Goal: Complete application form: Complete application form

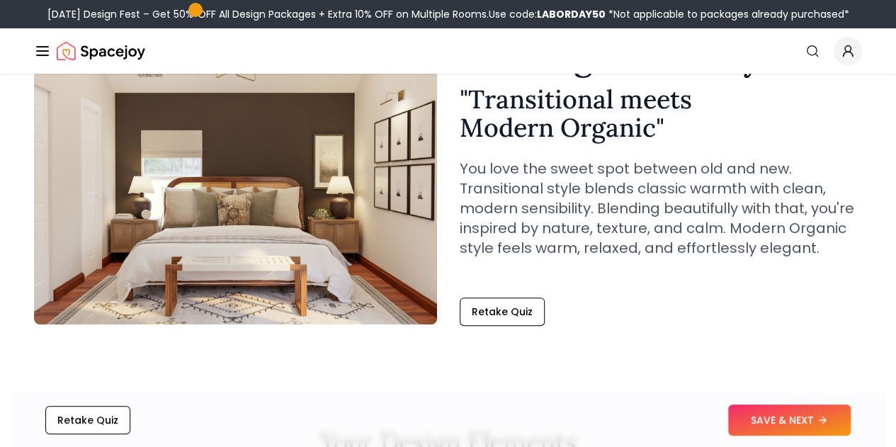
click at [809, 414] on button "SAVE & NEXT" at bounding box center [790, 420] width 123 height 31
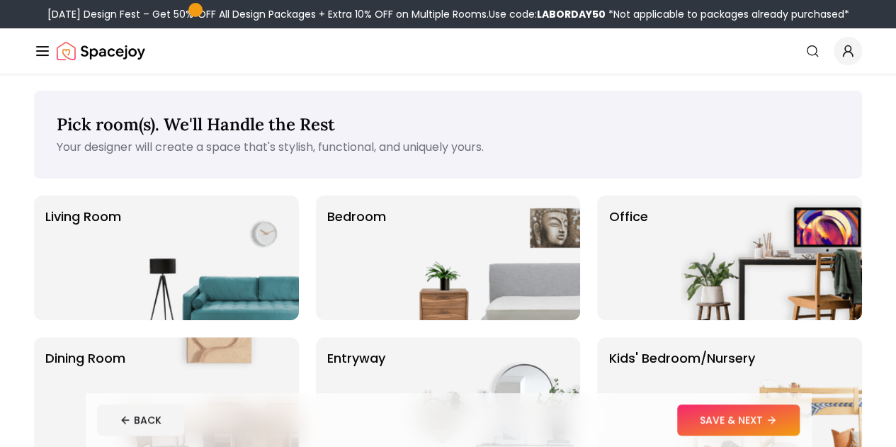
click at [122, 337] on img at bounding box center [208, 399] width 181 height 125
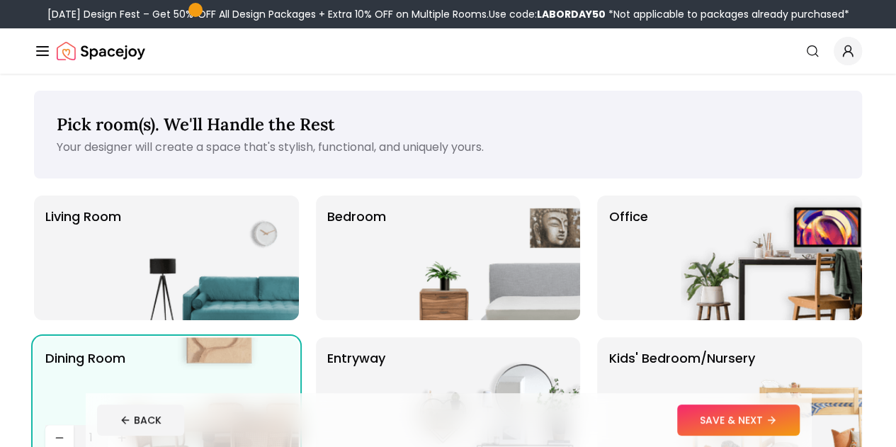
click at [133, 236] on img at bounding box center [208, 258] width 181 height 125
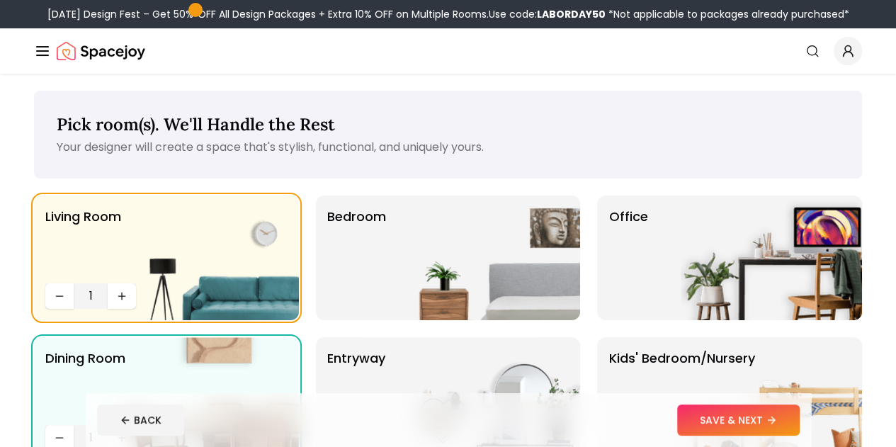
click at [378, 309] on div "Bedroom" at bounding box center [448, 258] width 265 height 125
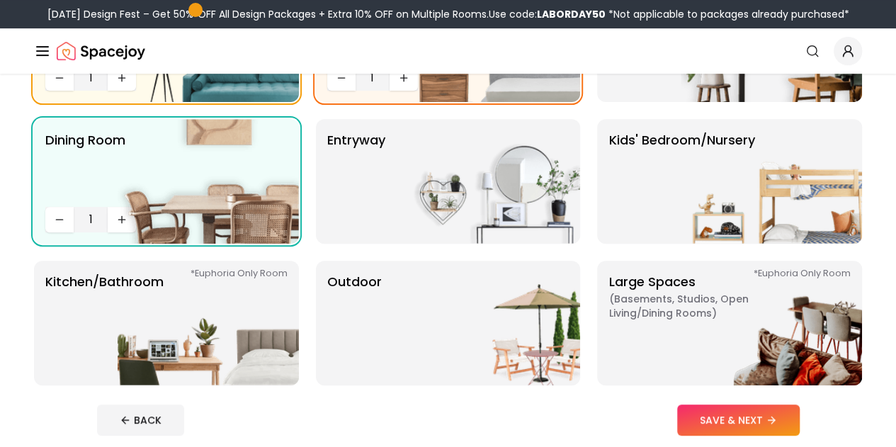
scroll to position [222, 0]
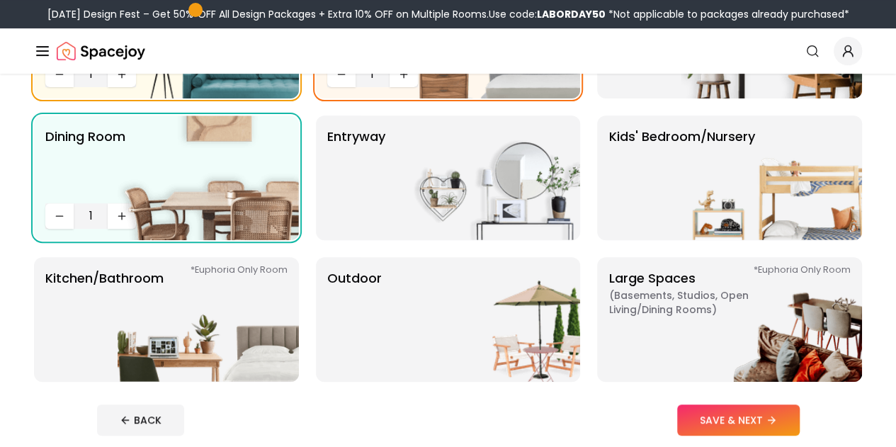
click at [692, 208] on img at bounding box center [771, 178] width 181 height 125
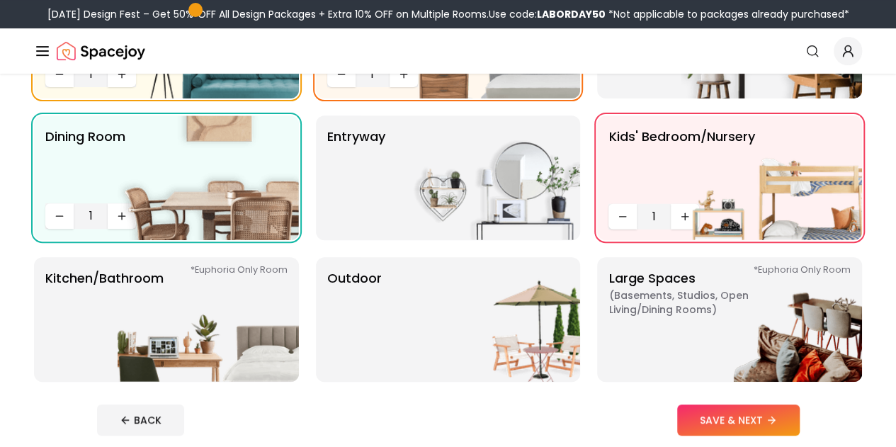
click at [393, 228] on div "entryway" at bounding box center [448, 178] width 265 height 125
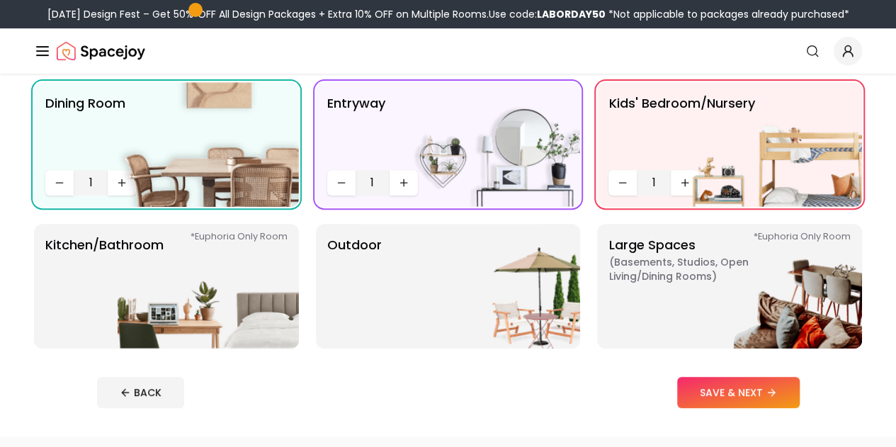
click at [685, 183] on img at bounding box center [771, 144] width 181 height 125
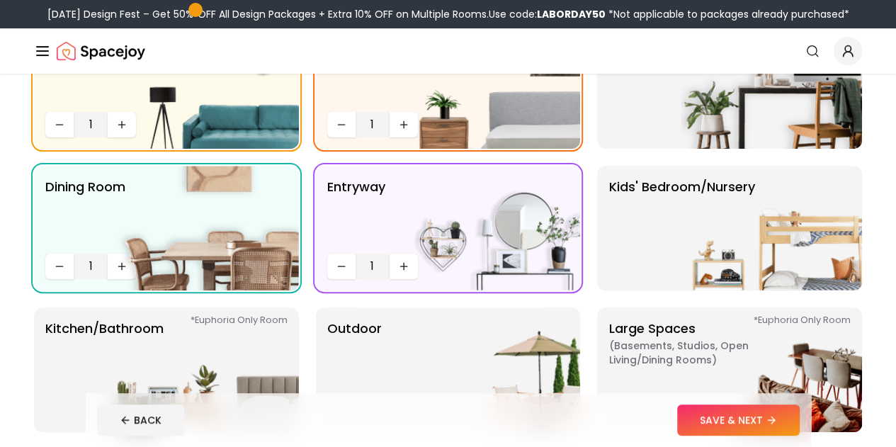
scroll to position [164, 0]
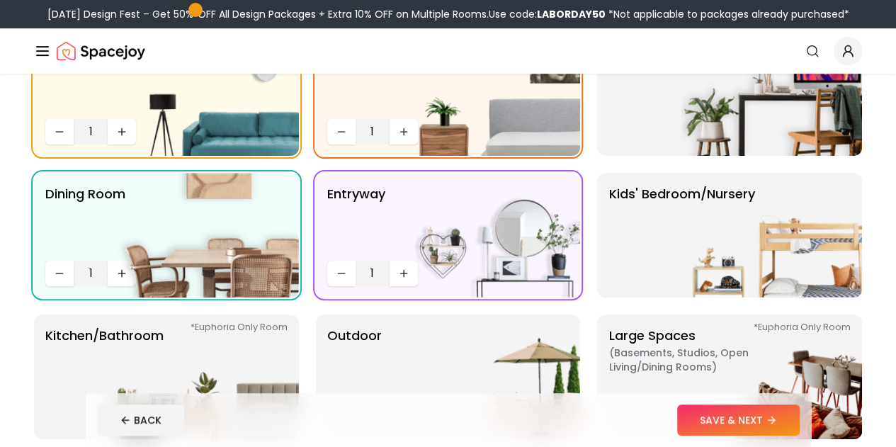
click at [736, 269] on img at bounding box center [771, 235] width 181 height 125
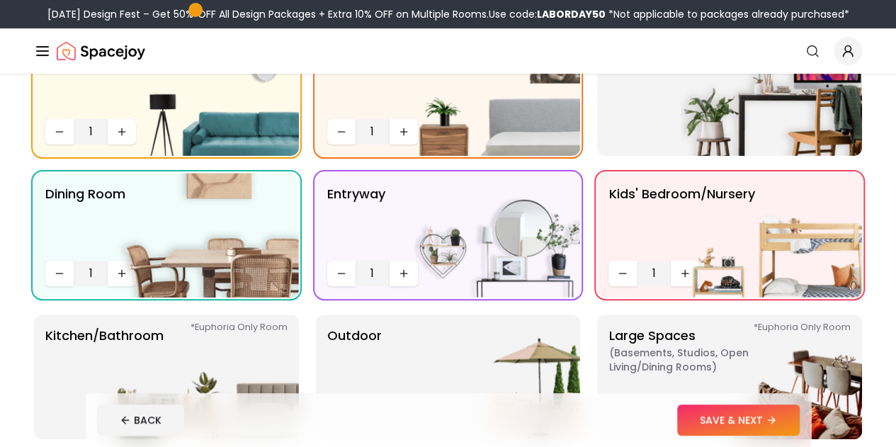
click at [682, 266] on img at bounding box center [771, 235] width 181 height 125
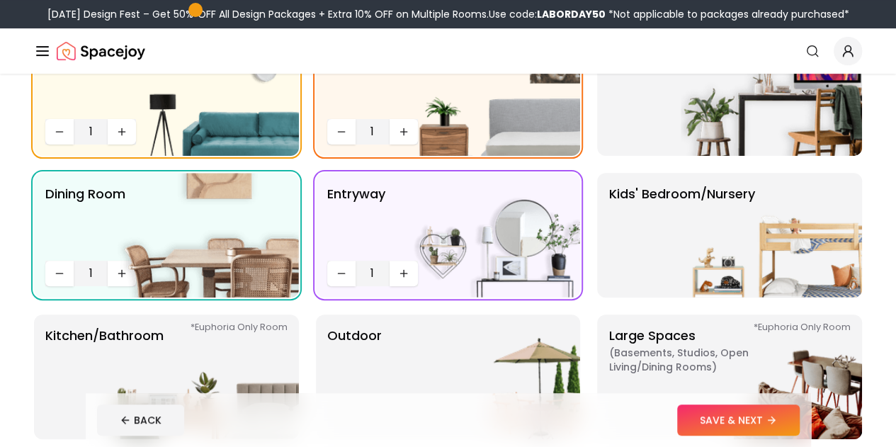
click at [696, 269] on img at bounding box center [771, 235] width 181 height 125
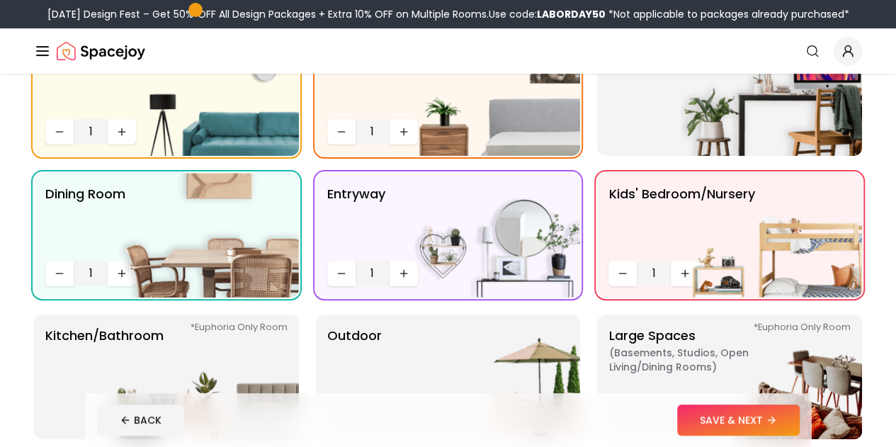
click at [381, 278] on span "1" at bounding box center [372, 273] width 23 height 17
click at [344, 268] on icon "Decrease quantity" at bounding box center [341, 273] width 11 height 11
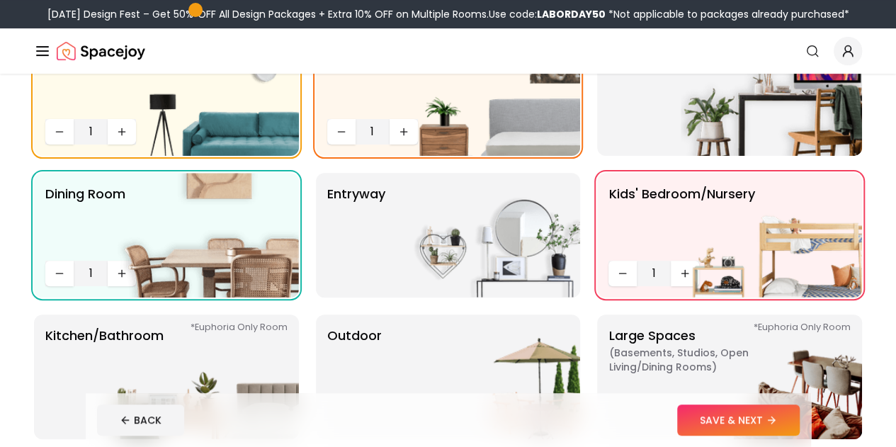
click at [682, 271] on img at bounding box center [771, 235] width 181 height 125
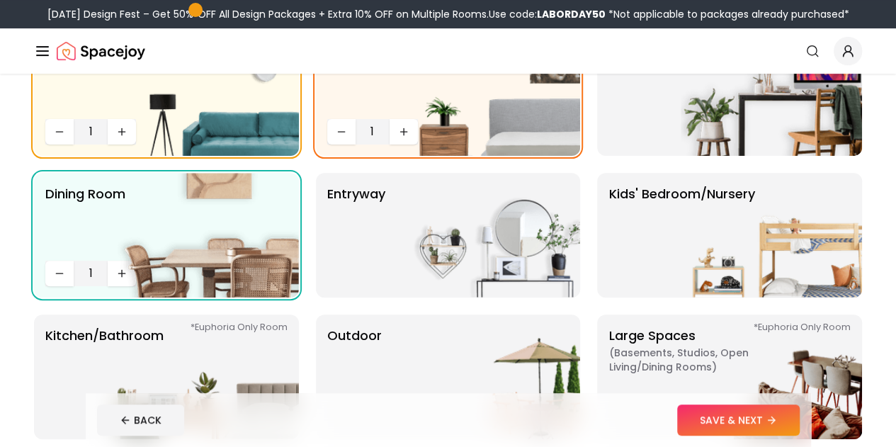
click at [702, 252] on img at bounding box center [771, 235] width 181 height 125
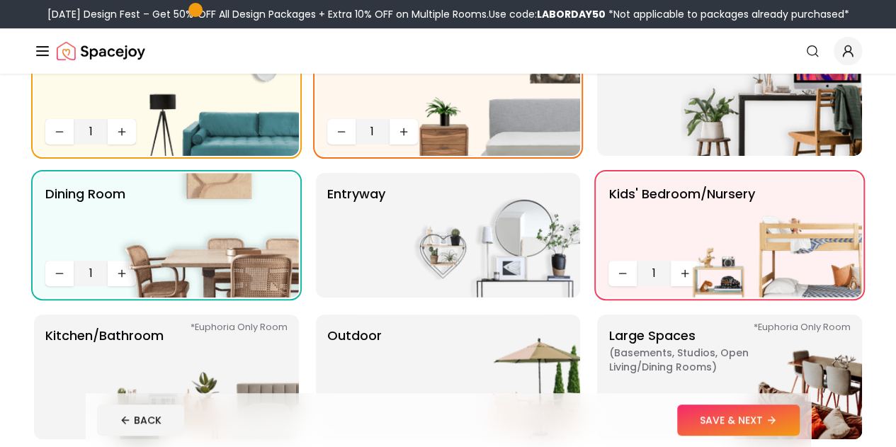
click at [685, 280] on img at bounding box center [771, 235] width 181 height 125
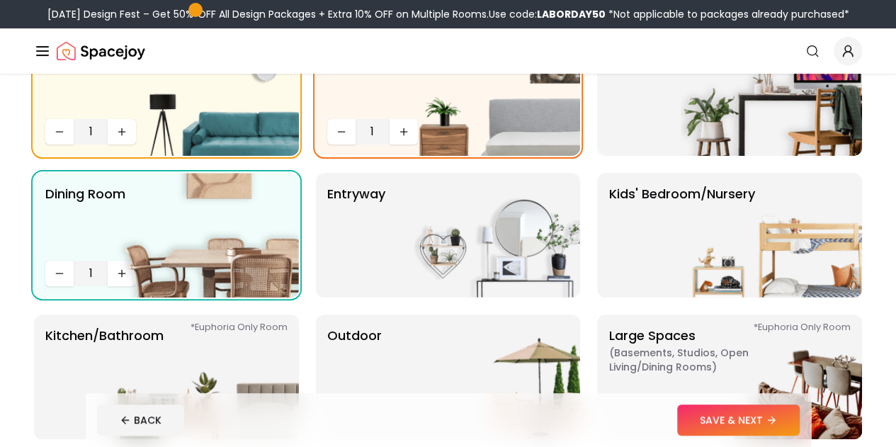
click at [685, 280] on img at bounding box center [771, 235] width 181 height 125
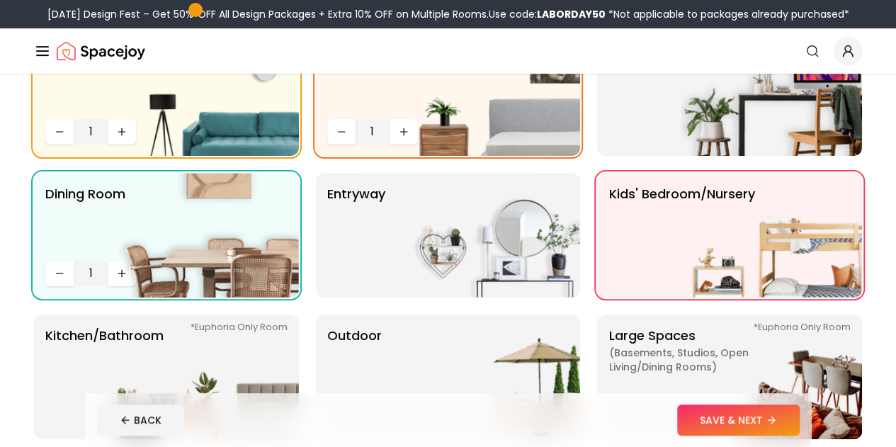
click at [685, 280] on img at bounding box center [771, 235] width 181 height 125
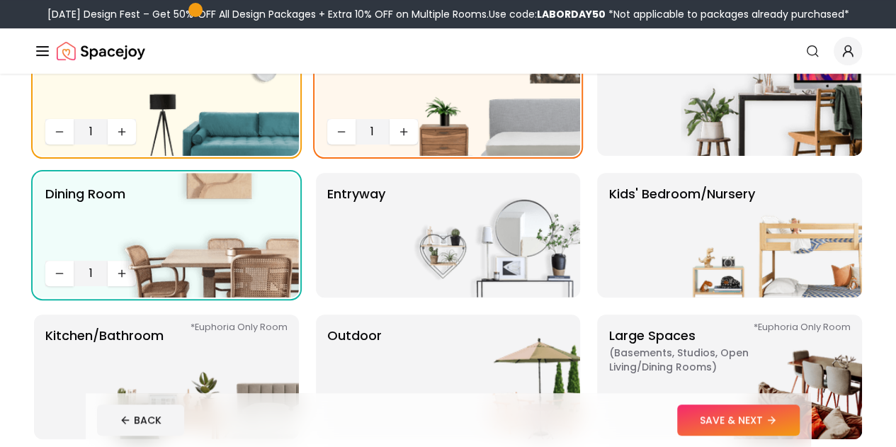
click at [686, 270] on img at bounding box center [771, 235] width 181 height 125
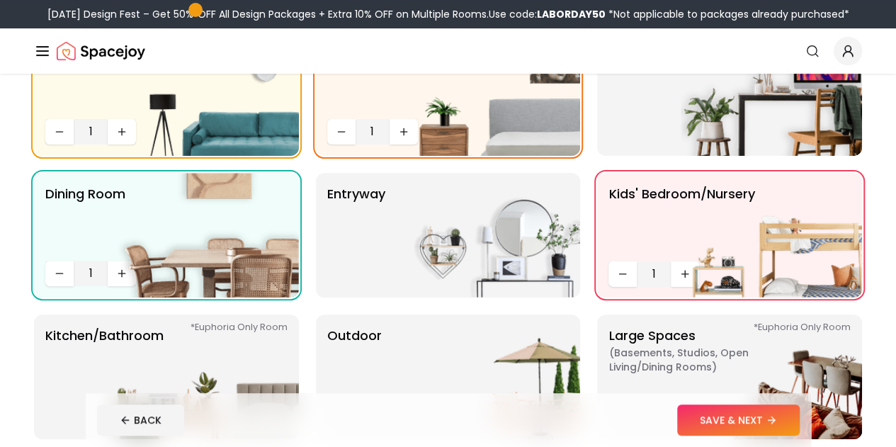
click at [685, 270] on img at bounding box center [771, 235] width 181 height 125
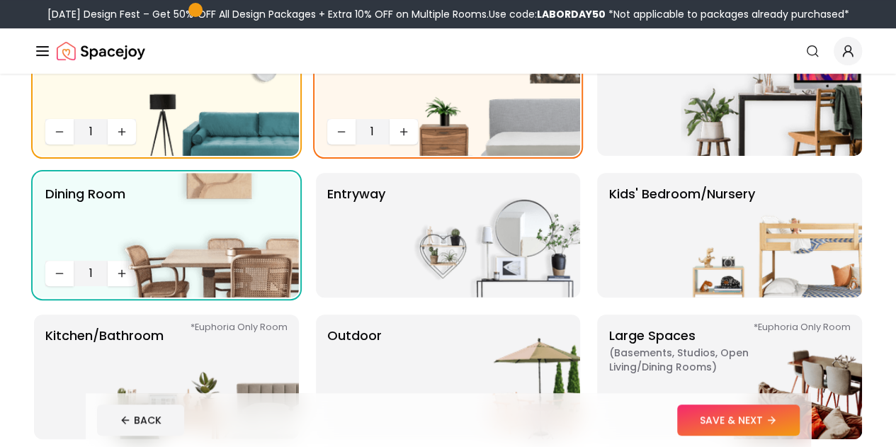
click at [685, 270] on img at bounding box center [771, 235] width 181 height 125
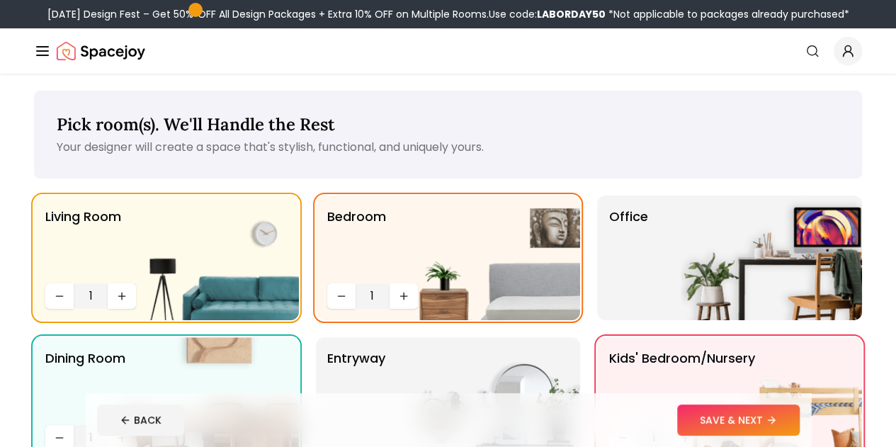
scroll to position [0, 0]
click at [403, 292] on img at bounding box center [489, 258] width 181 height 125
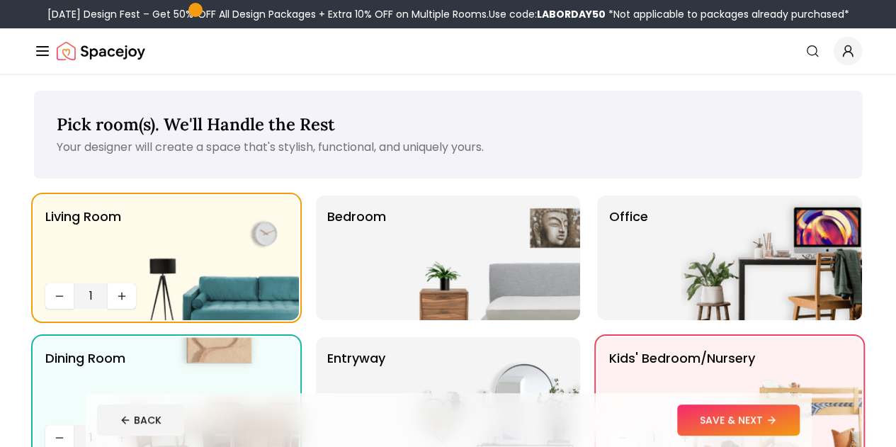
click at [388, 279] on div "Bedroom" at bounding box center [448, 258] width 265 height 125
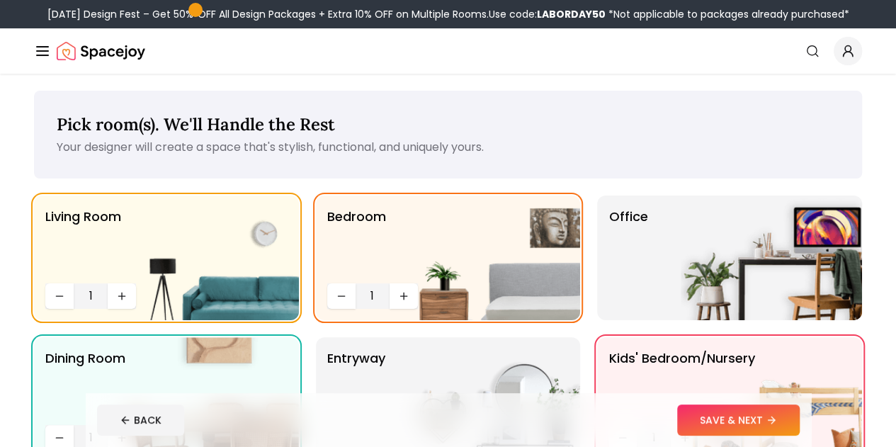
click at [398, 300] on icon "Increase quantity" at bounding box center [403, 296] width 11 height 11
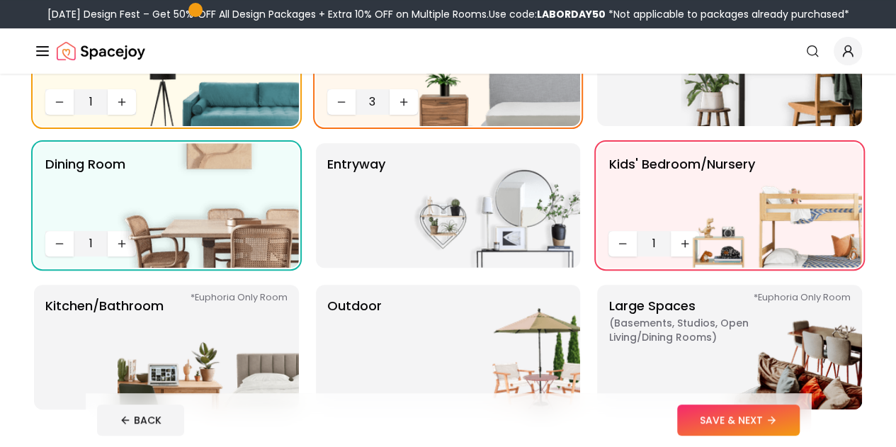
scroll to position [213, 0]
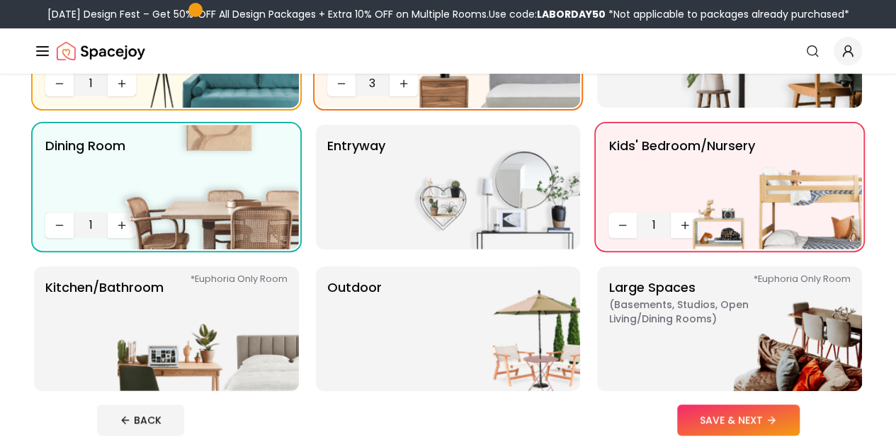
click at [681, 230] on img at bounding box center [771, 187] width 181 height 125
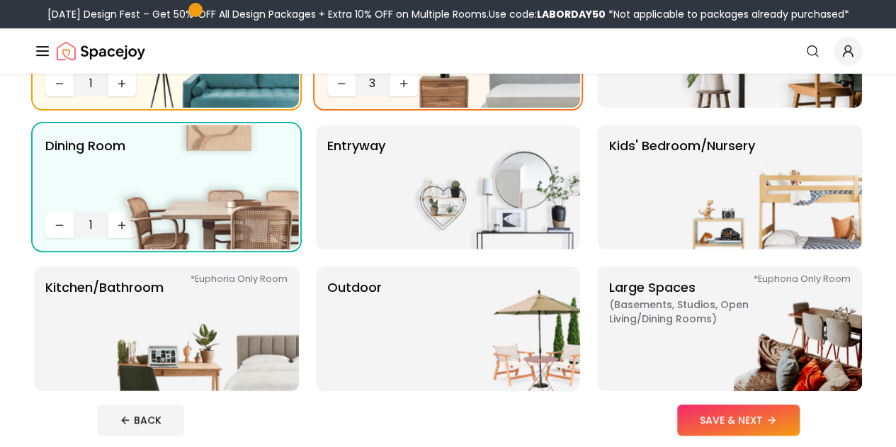
click at [681, 230] on img at bounding box center [771, 187] width 181 height 125
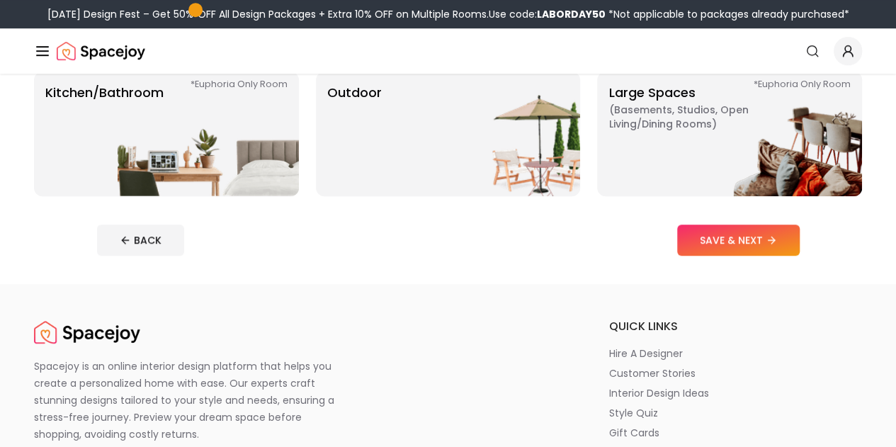
scroll to position [410, 0]
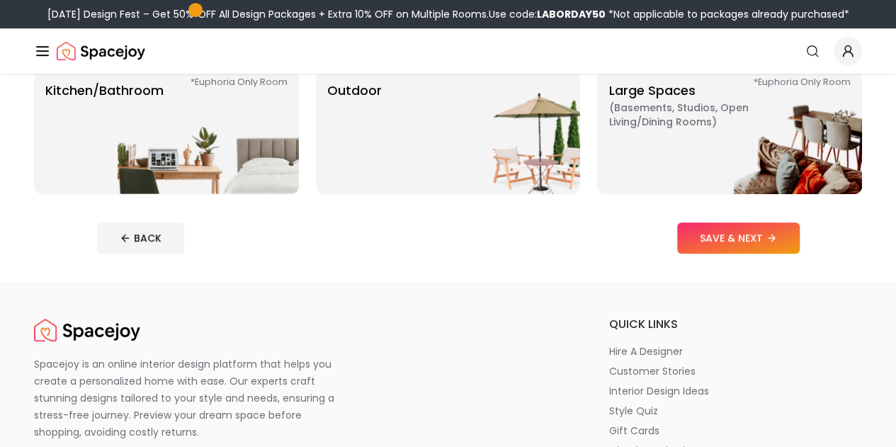
click at [285, 157] on img at bounding box center [208, 131] width 181 height 125
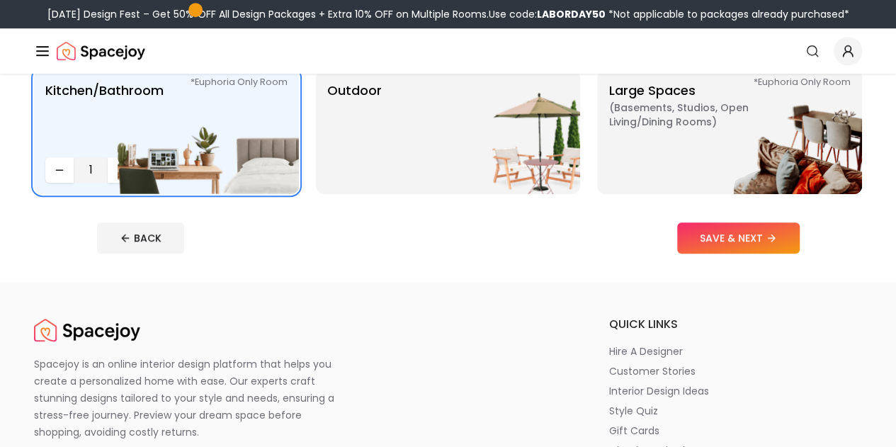
click at [120, 164] on img at bounding box center [208, 131] width 181 height 125
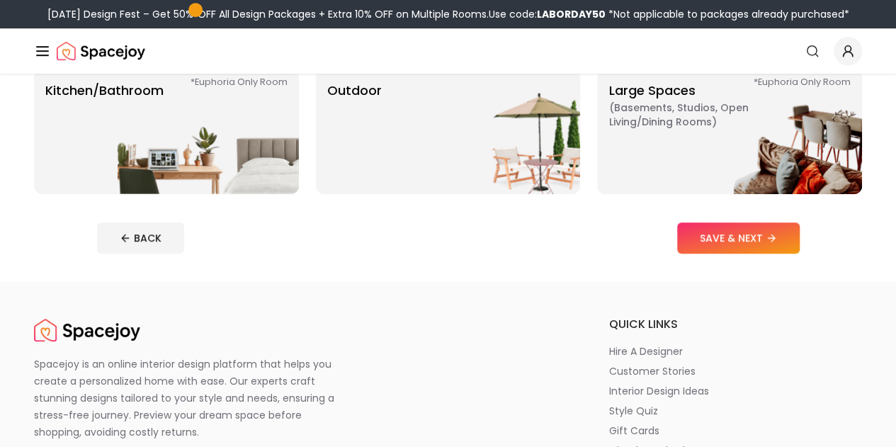
click at [120, 164] on img at bounding box center [208, 131] width 181 height 125
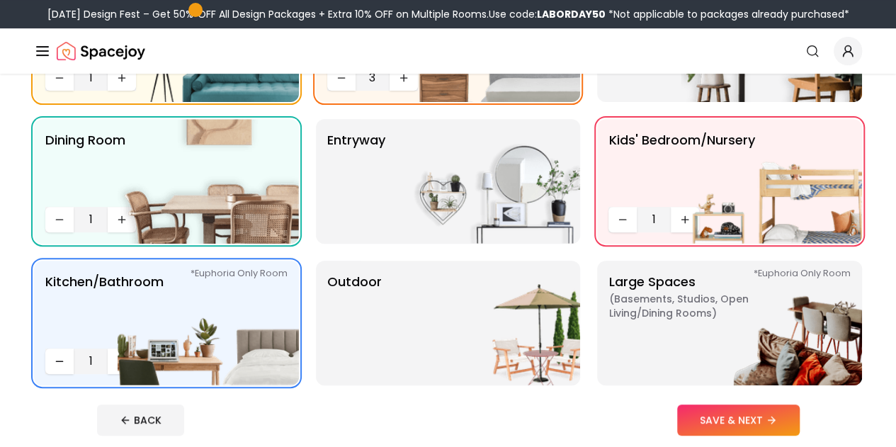
scroll to position [224, 0]
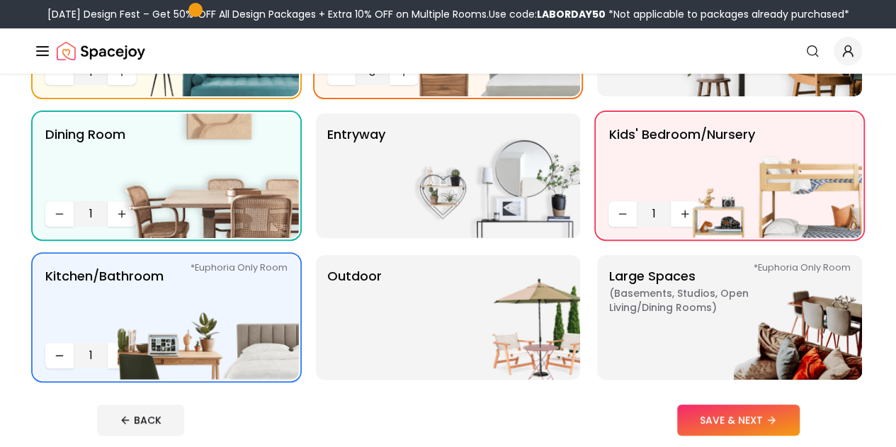
click at [720, 327] on img at bounding box center [771, 317] width 181 height 125
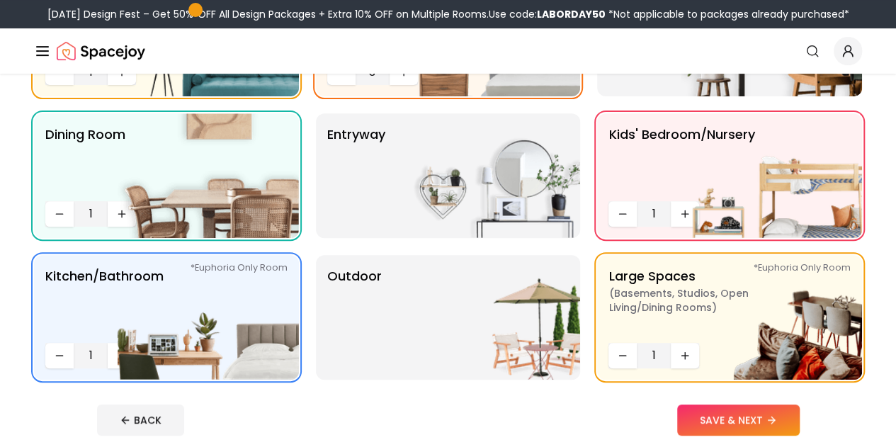
click at [507, 355] on img at bounding box center [489, 317] width 181 height 125
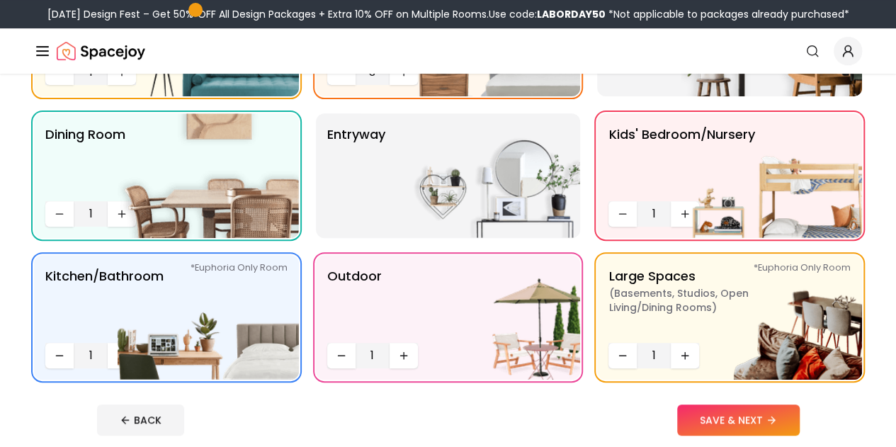
click at [501, 195] on img at bounding box center [489, 175] width 181 height 125
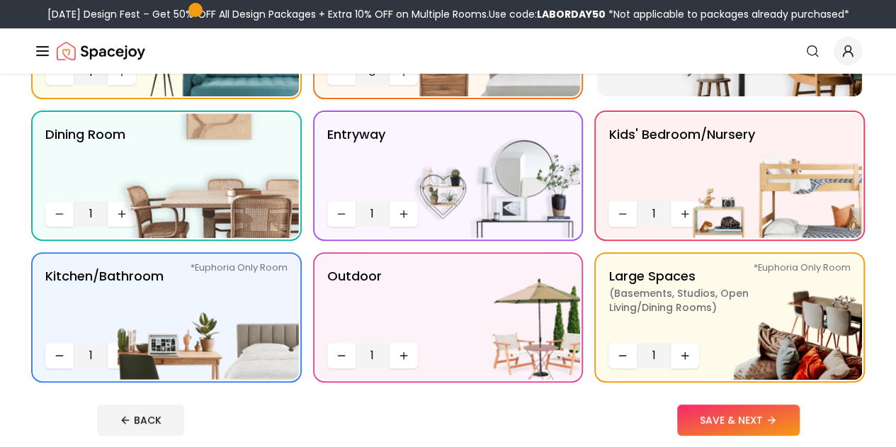
click at [776, 416] on button "SAVE & NEXT" at bounding box center [738, 420] width 123 height 31
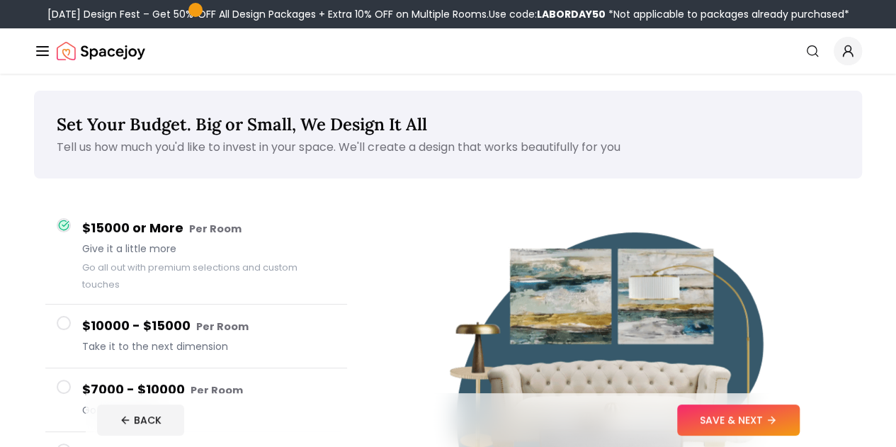
click at [798, 417] on button "SAVE & NEXT" at bounding box center [738, 420] width 123 height 31
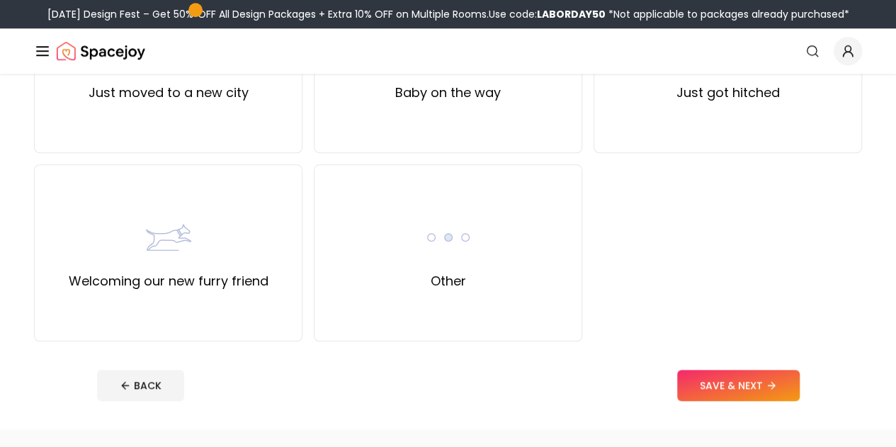
scroll to position [608, 0]
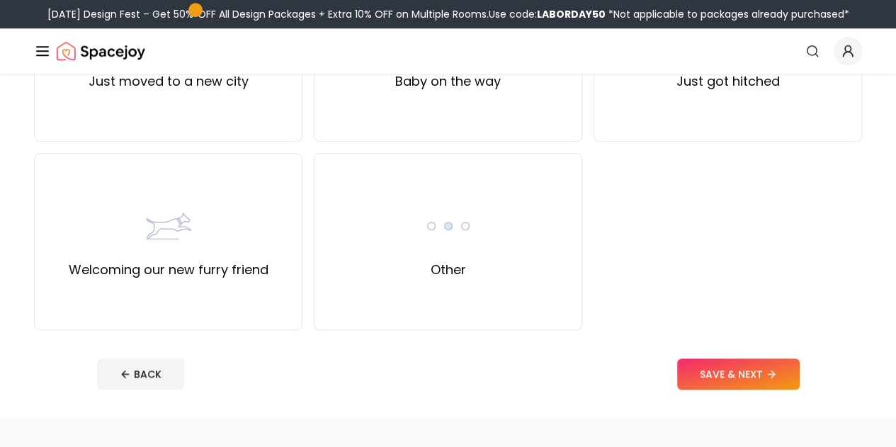
click at [451, 219] on img at bounding box center [448, 225] width 45 height 45
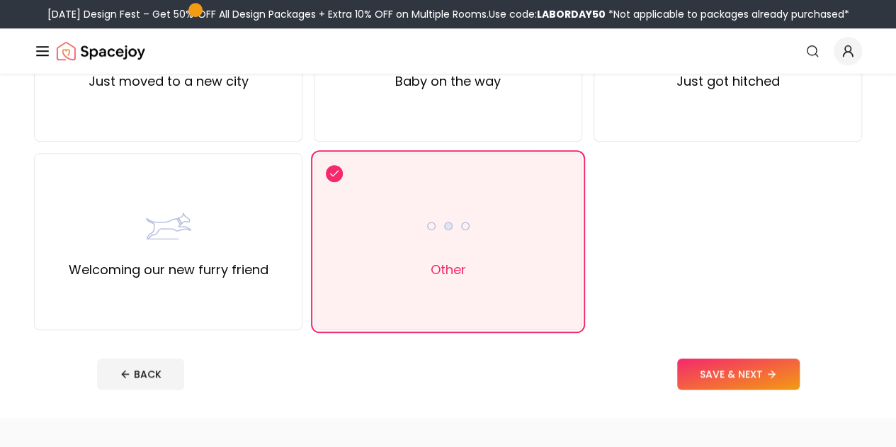
click at [776, 377] on button "SAVE & NEXT" at bounding box center [738, 374] width 123 height 31
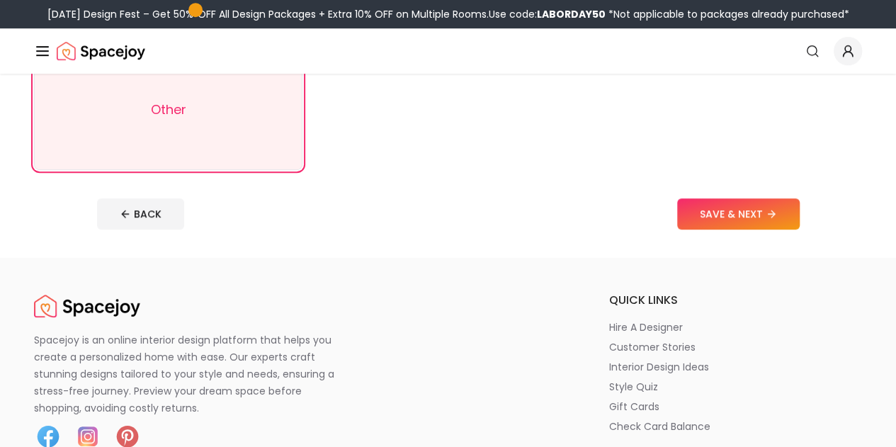
scroll to position [351, 0]
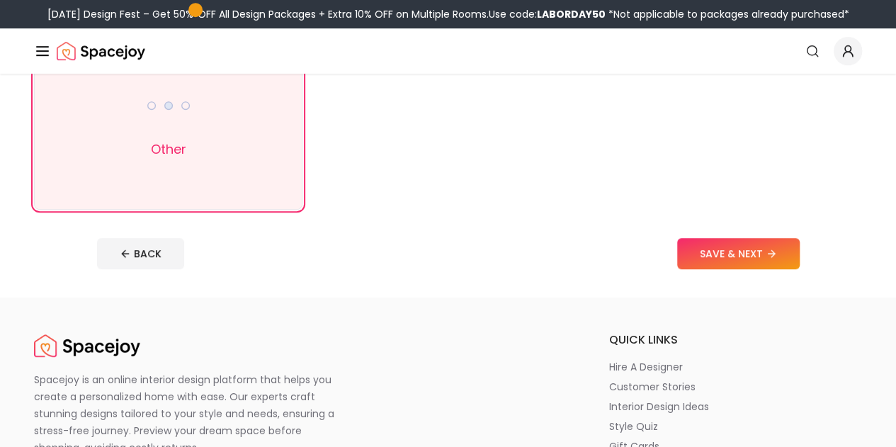
click at [811, 280] on footer "BACK SAVE & NEXT" at bounding box center [449, 254] width 726 height 54
click at [777, 252] on icon at bounding box center [771, 253] width 11 height 11
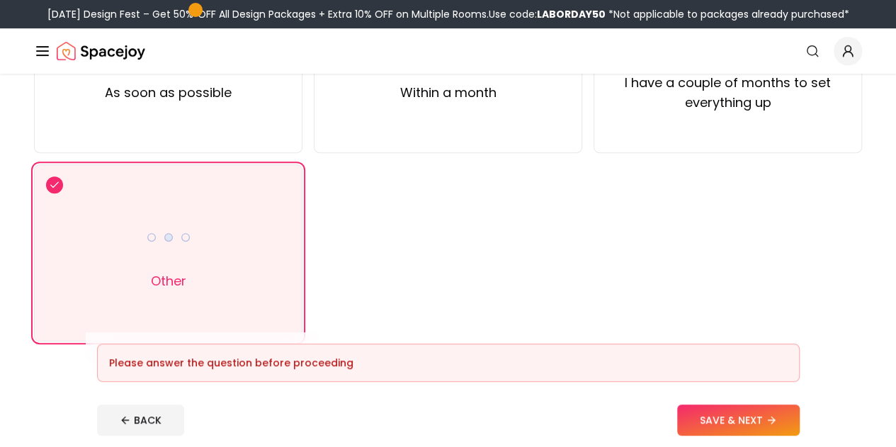
scroll to position [230, 0]
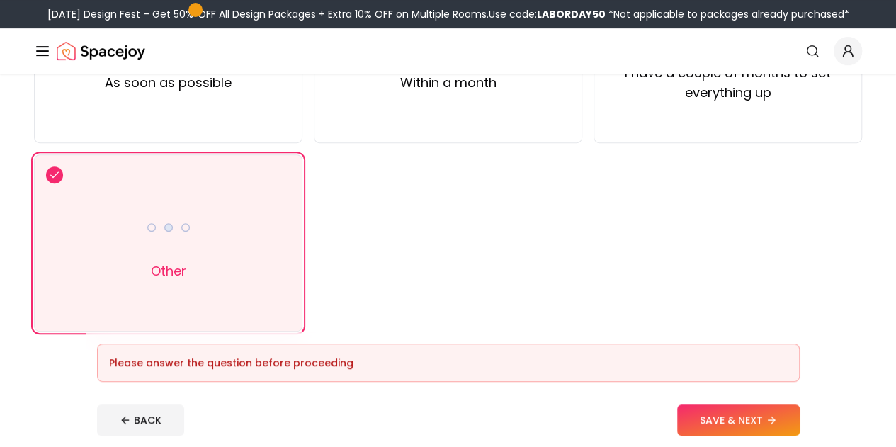
click at [306, 244] on div "As soon as possible Within a month I have a couple of months to set everything …" at bounding box center [448, 149] width 828 height 366
click at [279, 239] on div "Other" at bounding box center [168, 242] width 269 height 177
click at [800, 382] on div "Please answer the question before proceeding" at bounding box center [448, 363] width 703 height 38
click at [800, 415] on button "SAVE & NEXT" at bounding box center [738, 420] width 123 height 31
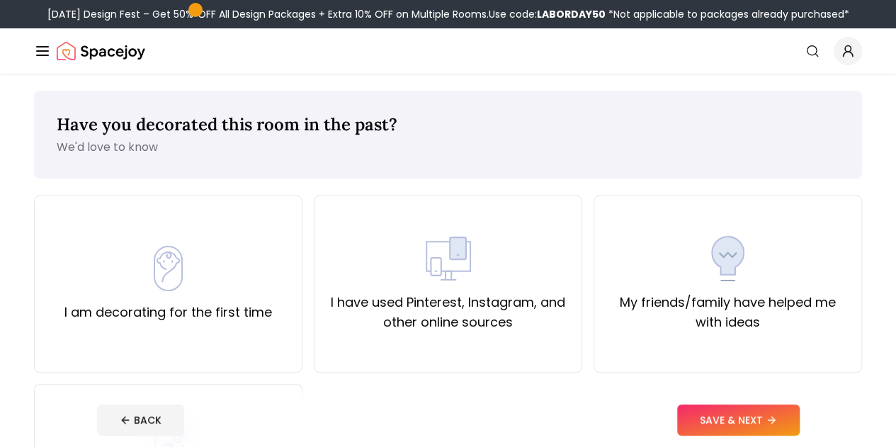
click at [641, 330] on label "My friends/family have helped me with ideas" at bounding box center [728, 313] width 244 height 40
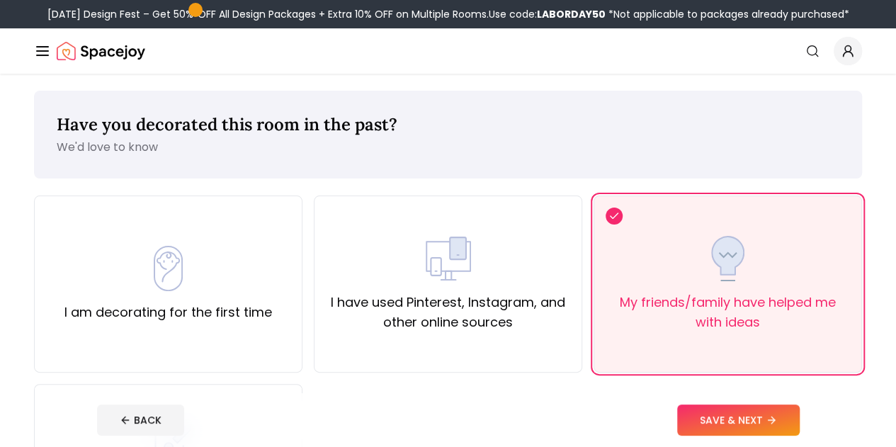
click at [744, 412] on button "SAVE & NEXT" at bounding box center [738, 420] width 123 height 31
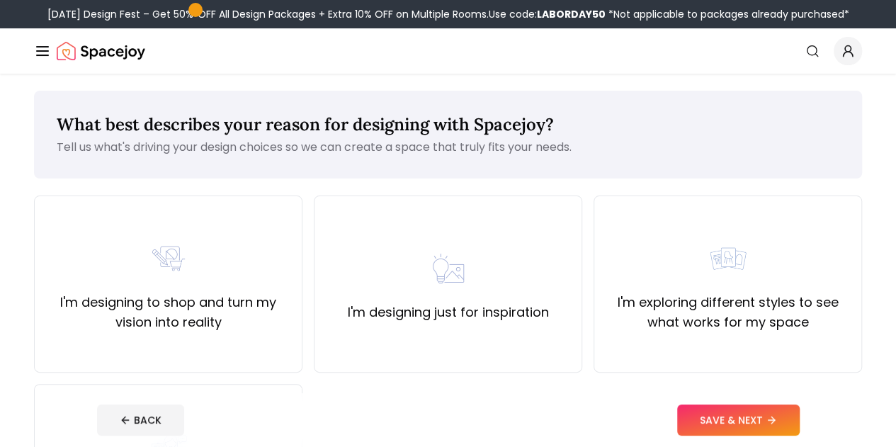
click at [251, 294] on label "I'm designing to shop and turn my vision into reality" at bounding box center [168, 313] width 244 height 40
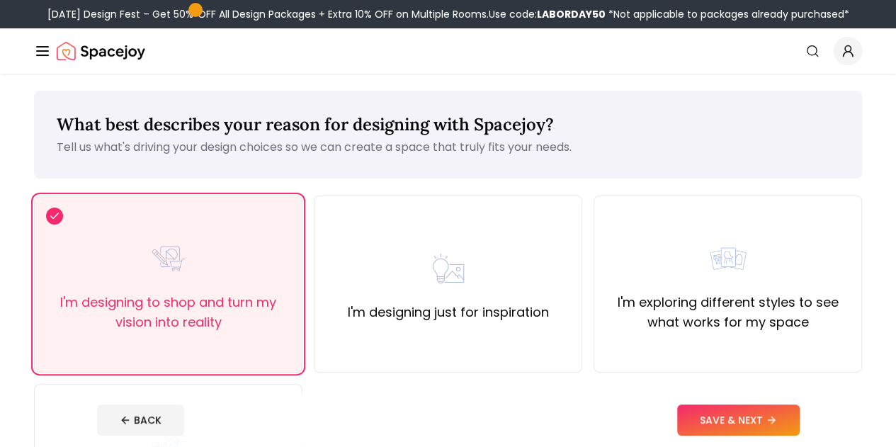
click at [740, 410] on button "SAVE & NEXT" at bounding box center [738, 420] width 123 height 31
